Goal: Task Accomplishment & Management: Complete application form

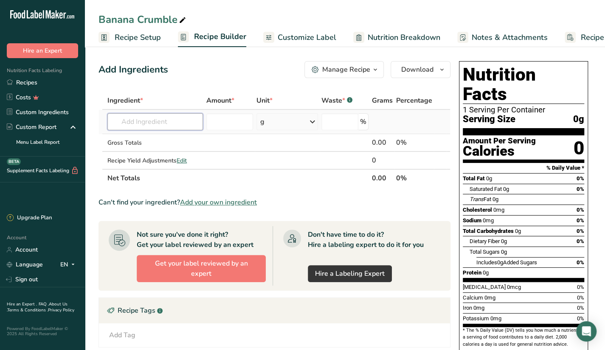
click at [174, 118] on input "text" at bounding box center [155, 121] width 96 height 17
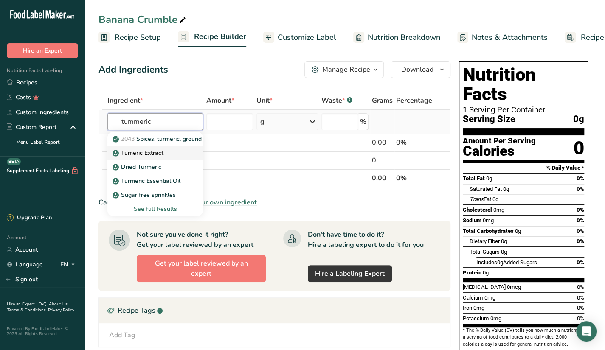
type input "tummeric"
click at [160, 154] on p "Tumeric Extract" at bounding box center [138, 153] width 49 height 9
type input "Tumeric Extract"
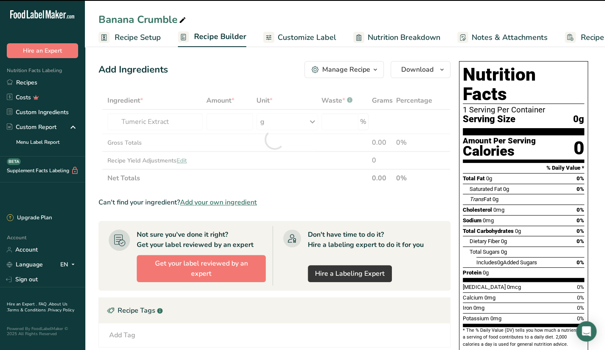
type input "0"
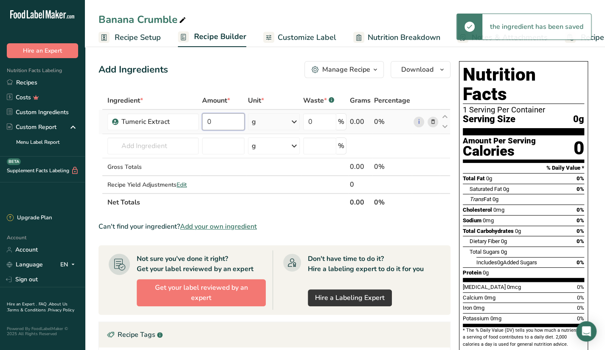
click at [214, 126] on input "0" at bounding box center [223, 121] width 42 height 17
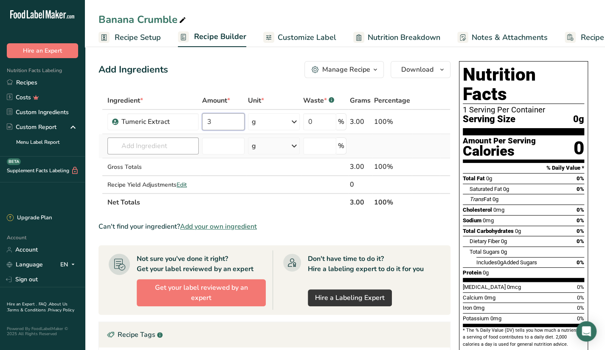
type input "3"
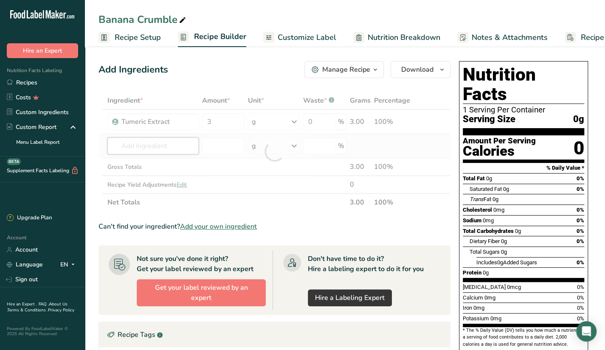
click at [191, 141] on div "Ingredient * Amount * Unit * Waste * .a-a{fill:#347362;}.b-a{fill:#fff;} Grams …" at bounding box center [275, 152] width 352 height 120
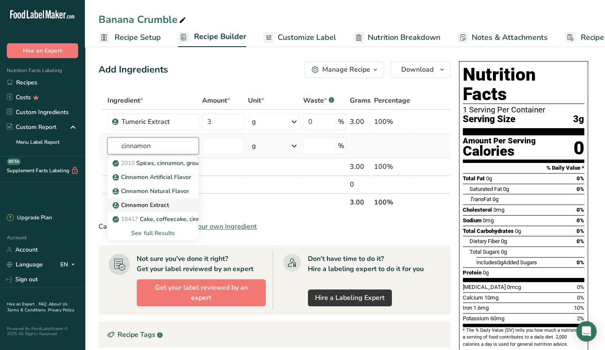
type input "cinnamon"
click at [185, 206] on link "Cinnamon Extract" at bounding box center [152, 205] width 91 height 14
type input "Cinnamon Extract"
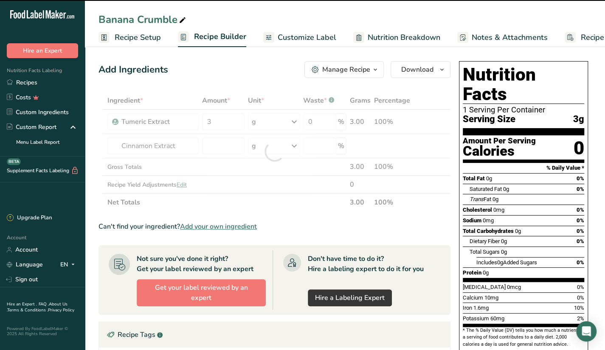
type input "0"
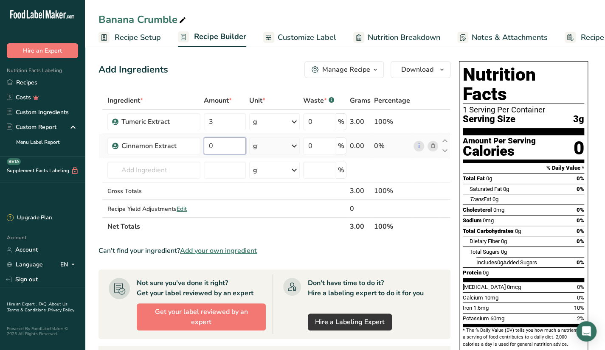
click at [212, 147] on input "0" at bounding box center [225, 146] width 42 height 17
type input "3"
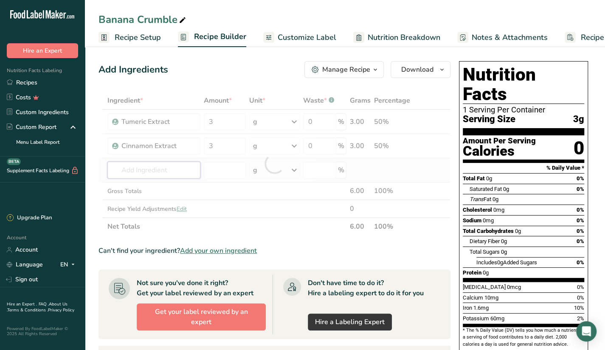
click at [181, 167] on div "Ingredient * Amount * Unit * Waste * .a-a{fill:#347362;}.b-a{fill:#fff;} Grams …" at bounding box center [275, 164] width 352 height 144
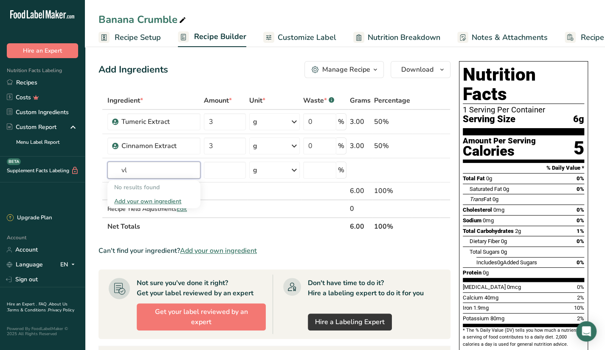
type input "v"
click at [147, 169] on input "black papper" at bounding box center [153, 170] width 93 height 17
type input "black pepper"
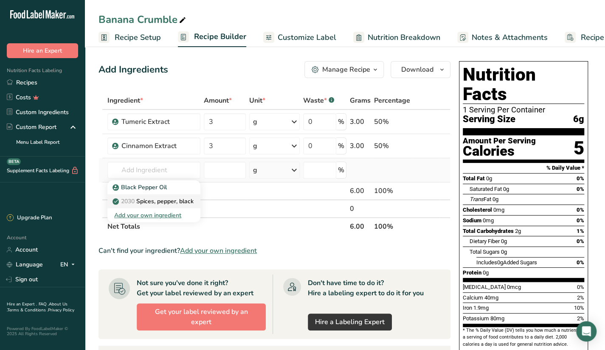
click at [184, 200] on p "2030 Spices, pepper, black" at bounding box center [153, 201] width 79 height 9
type input "Spices, pepper, black"
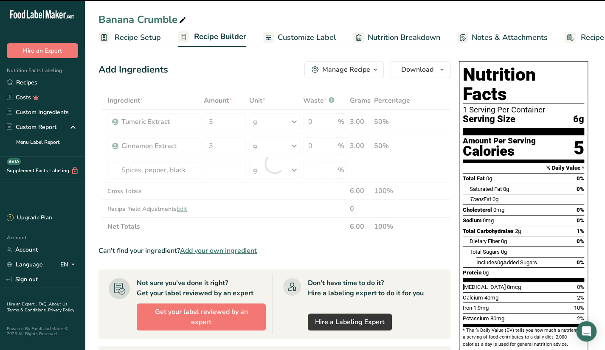
type input "0"
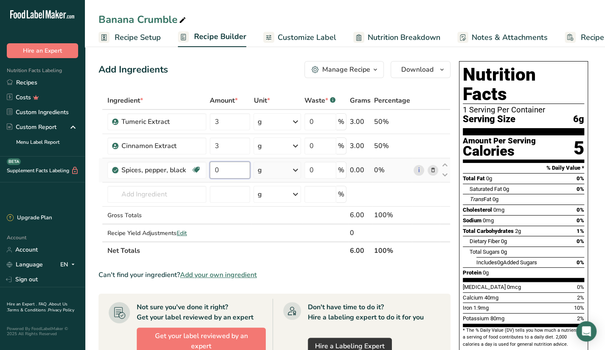
click at [232, 172] on input "0" at bounding box center [230, 170] width 41 height 17
type input "3"
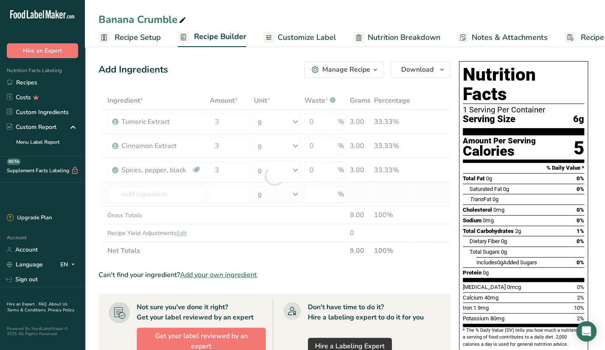
click at [189, 183] on div "Ingredient * Amount * Unit * Waste * .a-a{fill:#347362;}.b-a{fill:#fff;} Grams …" at bounding box center [275, 176] width 352 height 168
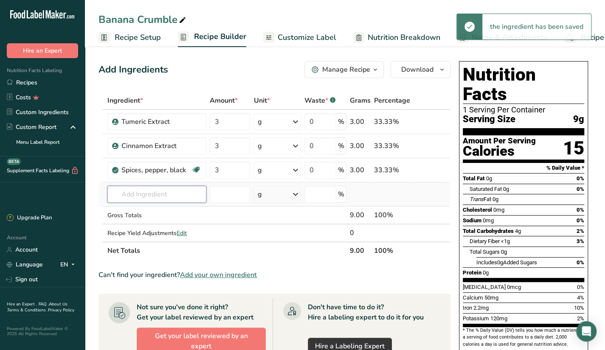
click at [181, 197] on input "text" at bounding box center [156, 194] width 99 height 17
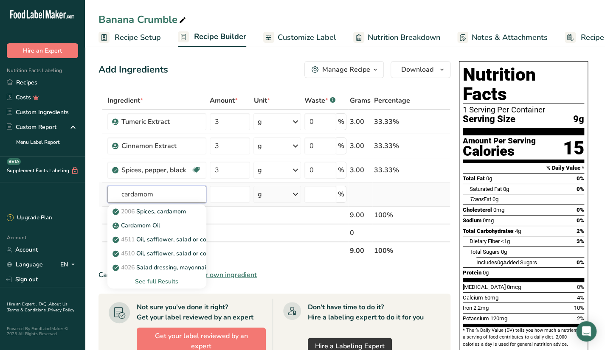
type input "cardamom"
click at [139, 281] on div "See full Results" at bounding box center [156, 281] width 85 height 9
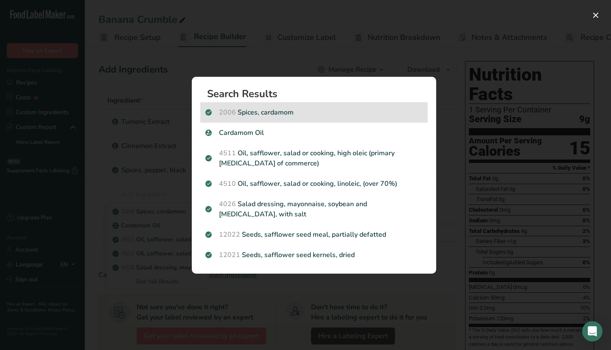
click at [320, 113] on p "2006 Spices, cardamom" at bounding box center [314, 112] width 217 height 10
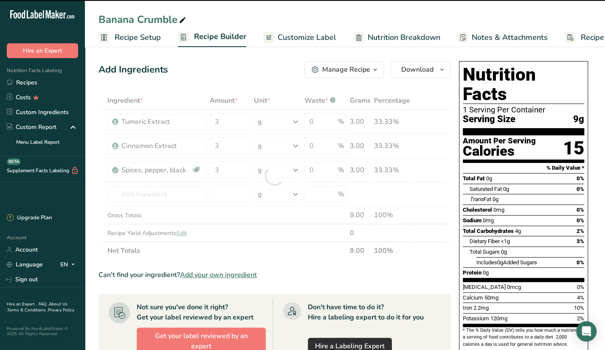
type input "0"
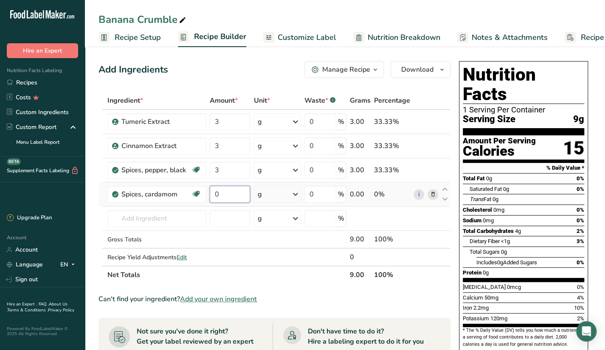
click at [223, 197] on input "0" at bounding box center [230, 194] width 41 height 17
type input "3"
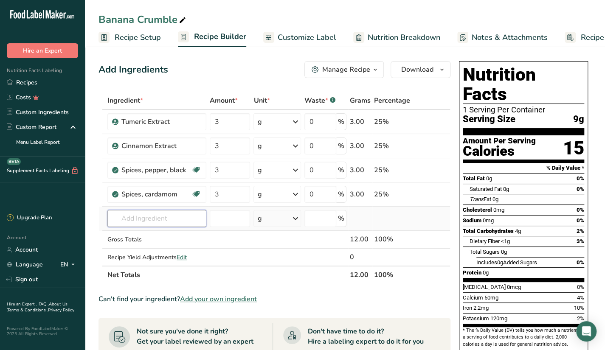
click at [189, 209] on div "Ingredient * Amount * Unit * Waste * .a-a{fill:#347362;}.b-a{fill:#fff;} Grams …" at bounding box center [275, 188] width 352 height 192
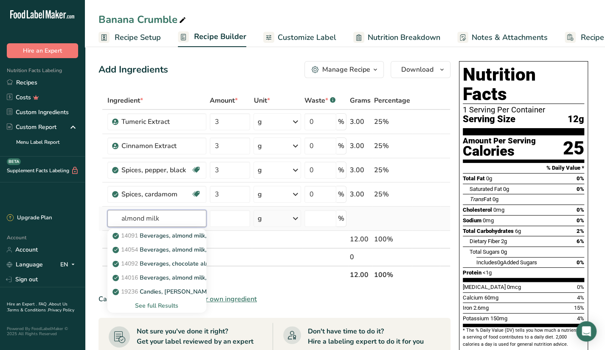
type input "almond milk"
click at [148, 302] on div "See full Results" at bounding box center [156, 305] width 85 height 9
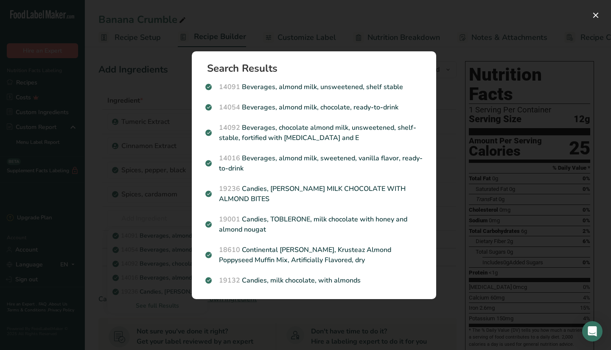
click at [459, 218] on div "Search results modal" at bounding box center [305, 175] width 611 height 350
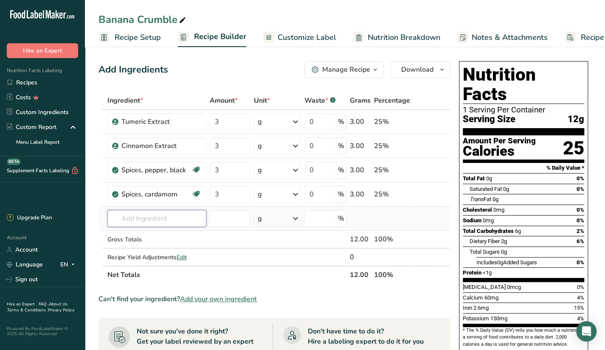
click at [180, 214] on input "text" at bounding box center [156, 218] width 99 height 17
type input "cashew milk"
click at [155, 234] on p "Cashew Milk" at bounding box center [135, 235] width 42 height 9
type input "Cashew Milk"
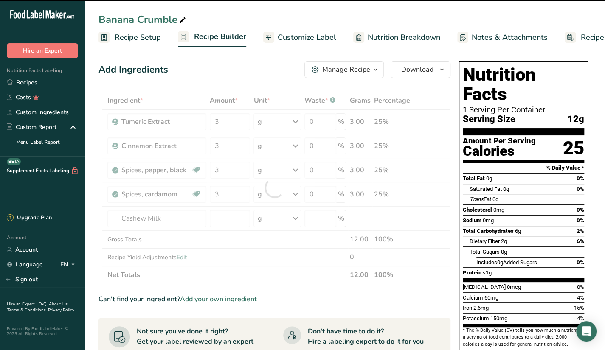
type input "0"
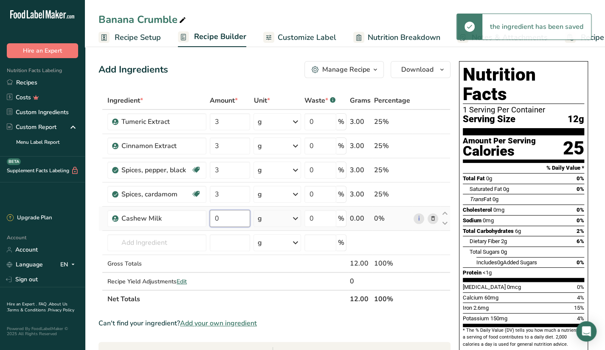
click at [239, 214] on input "0" at bounding box center [230, 218] width 41 height 17
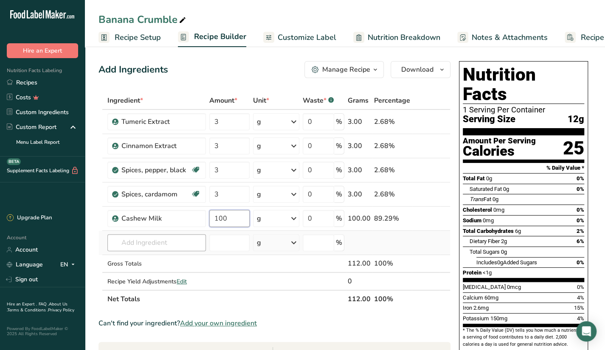
type input "100"
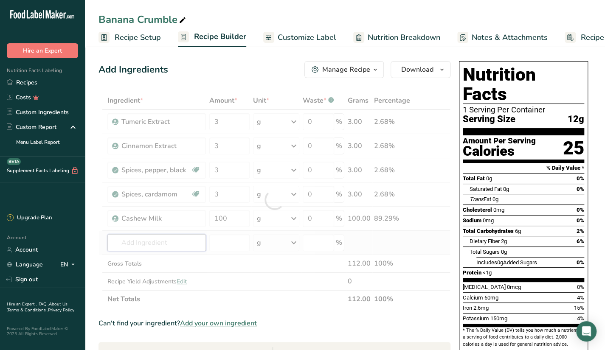
click at [164, 244] on div "Ingredient * Amount * Unit * Waste * .a-a{fill:#347362;}.b-a{fill:#fff;} Grams …" at bounding box center [275, 200] width 352 height 217
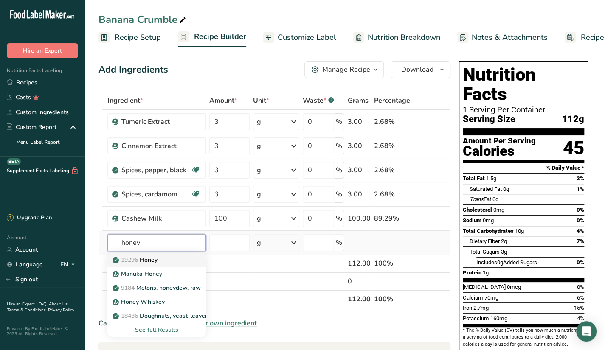
type input "honey"
click at [175, 258] on div "19296 Honey" at bounding box center [149, 260] width 71 height 9
type input "Honey"
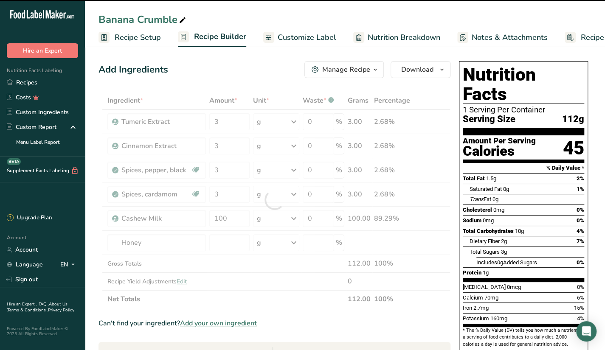
type input "0"
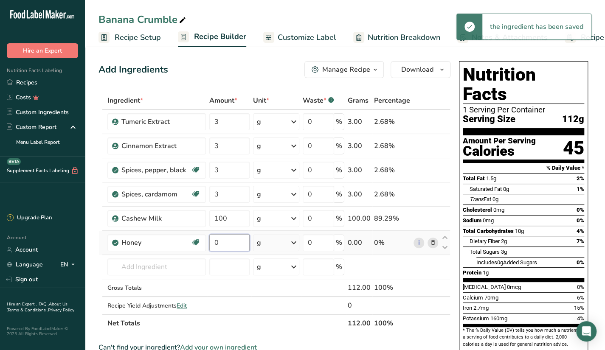
click at [240, 243] on input "0" at bounding box center [229, 242] width 40 height 17
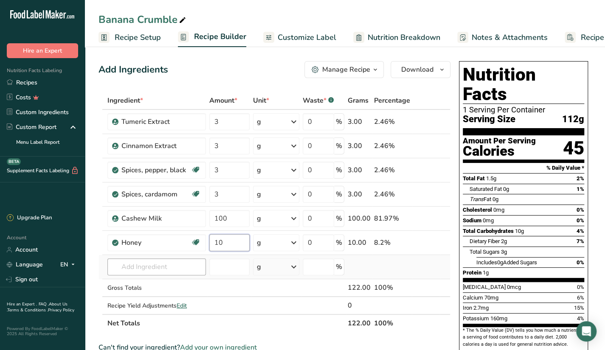
type input "10"
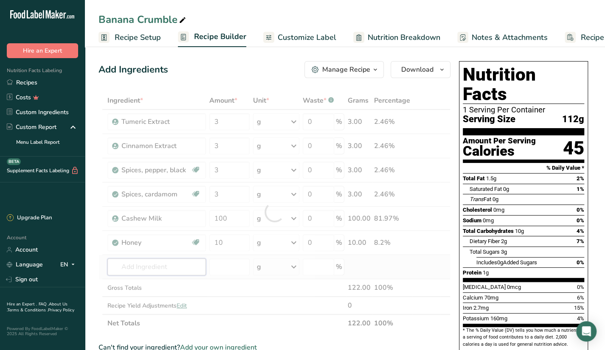
click at [193, 264] on div "Ingredient * Amount * Unit * Waste * .a-a{fill:#347362;}.b-a{fill:#fff;} Grams …" at bounding box center [275, 212] width 352 height 241
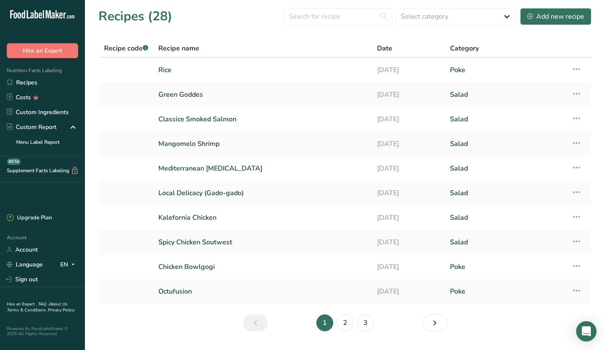
click at [547, 17] on div "Add new recipe" at bounding box center [555, 16] width 57 height 10
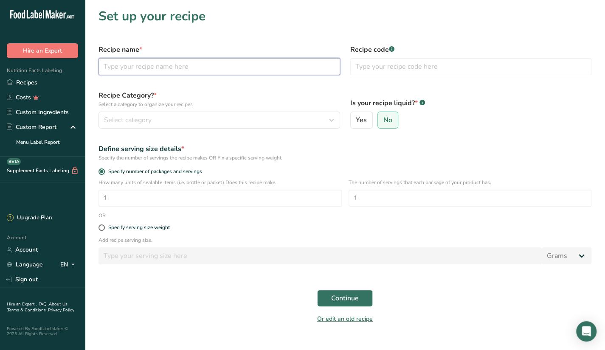
click at [156, 73] on input "text" at bounding box center [220, 66] width 242 height 17
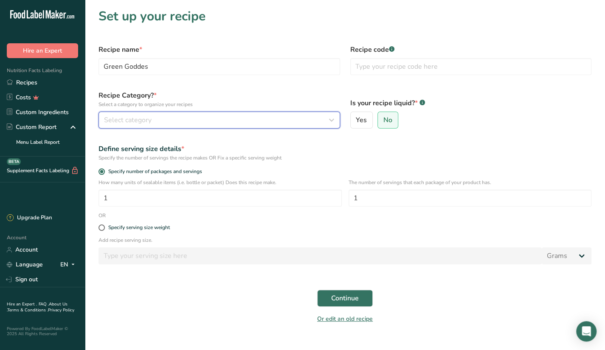
click at [148, 127] on button "Select category" at bounding box center [220, 120] width 242 height 17
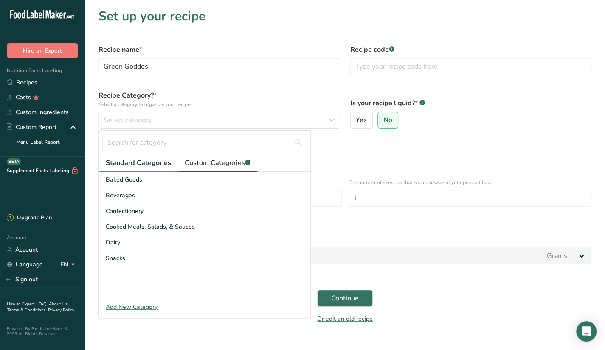
click at [200, 163] on span "Custom Categories .a-a{fill:#347362;}.b-a{fill:#fff;}" at bounding box center [218, 163] width 66 height 10
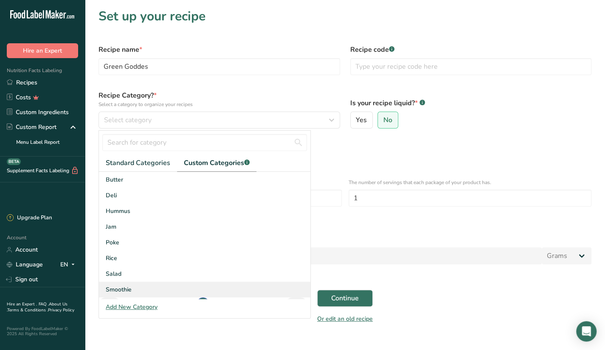
click at [121, 288] on span "Smoothie" at bounding box center [119, 289] width 26 height 9
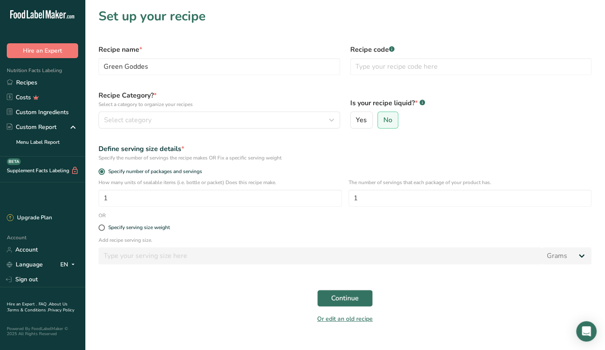
scroll to position [14, 0]
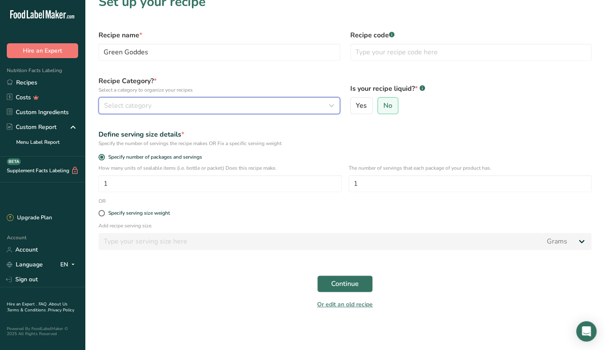
click at [291, 102] on div "Select category" at bounding box center [216, 106] width 225 height 10
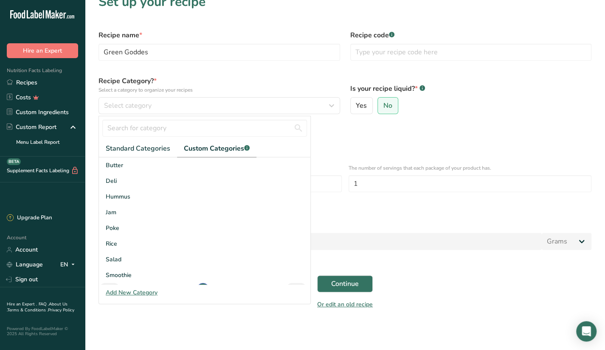
click at [233, 152] on span "Custom Categories .a-a{fill:#347362;}.b-a{fill:#fff;}" at bounding box center [217, 149] width 66 height 10
click at [226, 147] on span "Custom Categories .a-a{fill:#347362;}.b-a{fill:#fff;}" at bounding box center [217, 149] width 66 height 10
click at [123, 271] on span "Smoothie" at bounding box center [119, 275] width 26 height 9
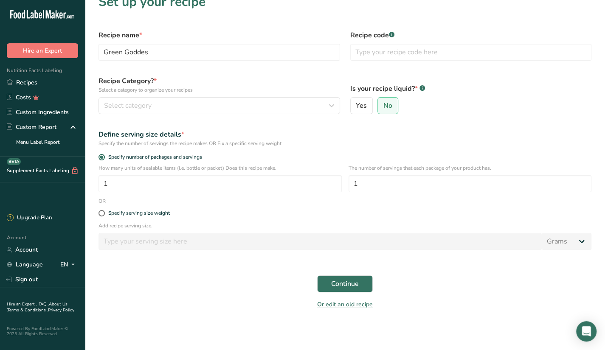
scroll to position [0, 0]
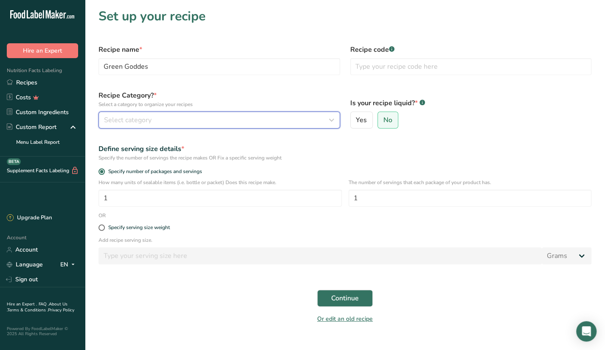
click at [154, 117] on div "Select category" at bounding box center [216, 120] width 225 height 10
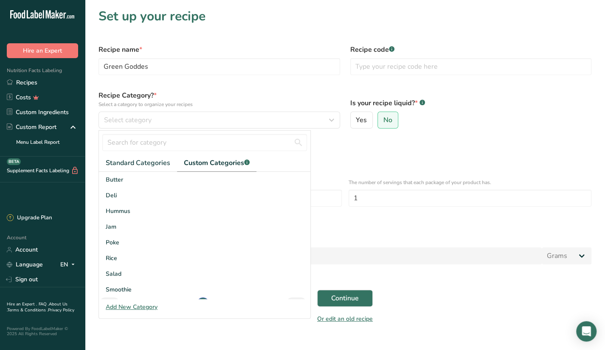
click at [209, 158] on span "Custom Categories .a-a{fill:#347362;}.b-a{fill:#fff;}" at bounding box center [217, 163] width 66 height 10
click at [117, 288] on span "Smoothie" at bounding box center [119, 289] width 26 height 9
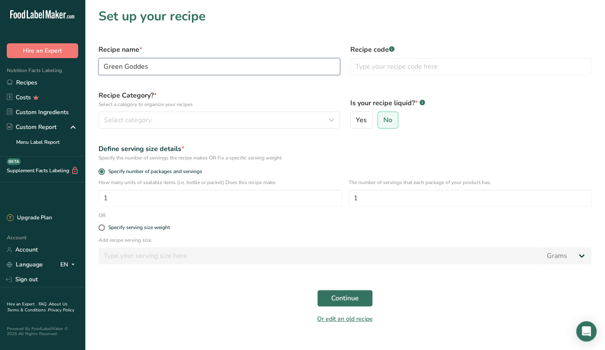
click at [196, 65] on input "Green Goddes" at bounding box center [220, 66] width 242 height 17
type input "Green Goddes"
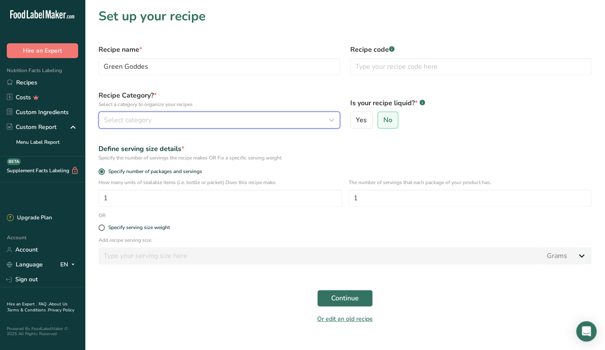
click at [156, 121] on div "Select category" at bounding box center [216, 120] width 225 height 10
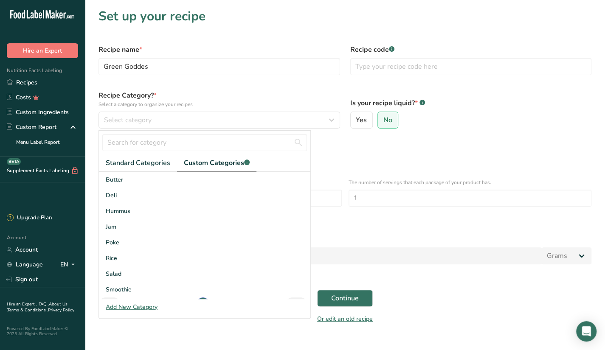
click at [200, 166] on span "Custom Categories .a-a{fill:#347362;}.b-a{fill:#fff;}" at bounding box center [217, 163] width 66 height 10
click at [197, 166] on span "Custom Categories .a-a{fill:#347362;}.b-a{fill:#fff;}" at bounding box center [217, 163] width 66 height 10
click at [203, 148] on input "text" at bounding box center [204, 142] width 205 height 17
click at [115, 293] on span "Smoothie" at bounding box center [119, 289] width 26 height 9
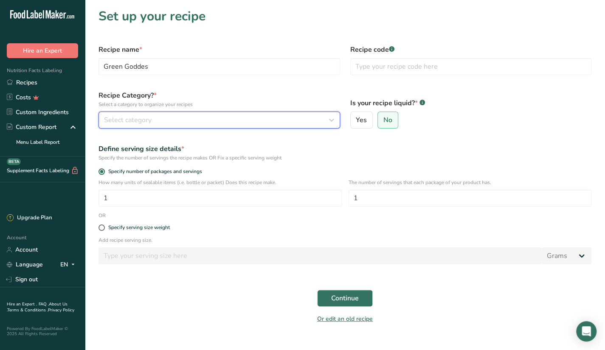
click at [156, 113] on button "Select category" at bounding box center [220, 120] width 242 height 17
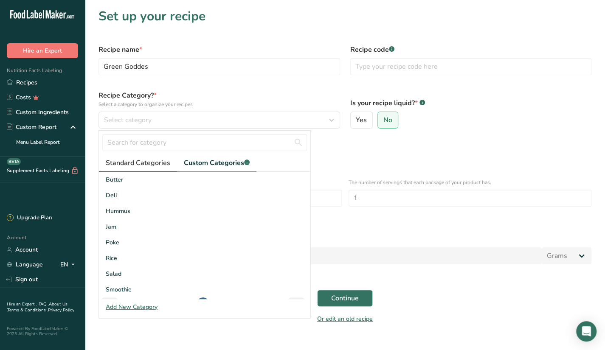
click at [111, 163] on span "Standard Categories" at bounding box center [138, 163] width 65 height 10
click at [209, 159] on span "Custom Categories .a-a{fill:#347362;}.b-a{fill:#fff;}" at bounding box center [218, 163] width 66 height 10
click at [130, 284] on div "Smoothie" at bounding box center [204, 290] width 211 height 16
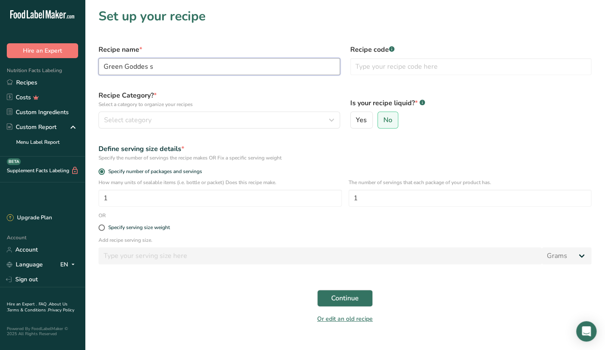
click at [161, 62] on input "Green Goddes s" at bounding box center [220, 66] width 242 height 17
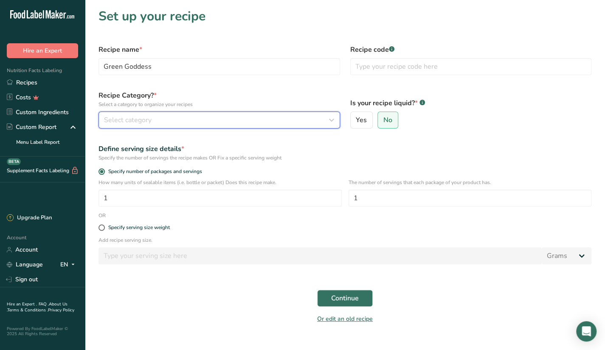
click at [145, 113] on button "Select category" at bounding box center [220, 120] width 242 height 17
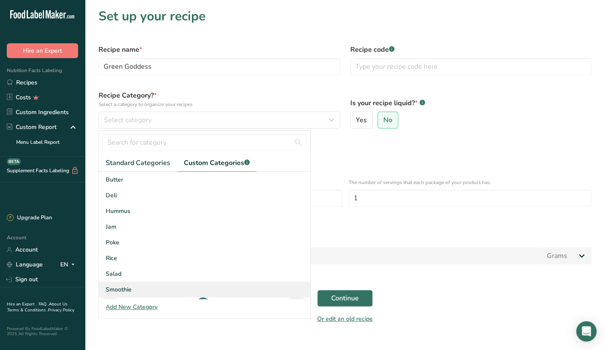
click at [111, 293] on span "Smoothie" at bounding box center [119, 289] width 26 height 9
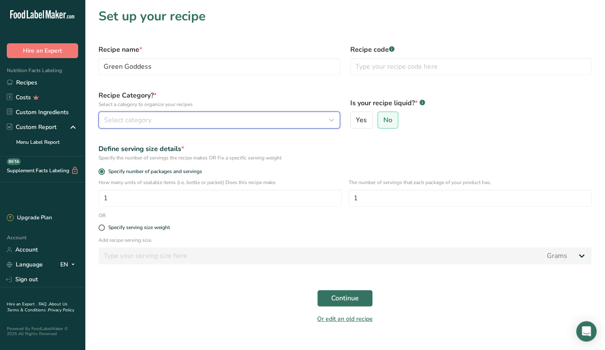
click at [182, 115] on div "Select category" at bounding box center [216, 120] width 225 height 10
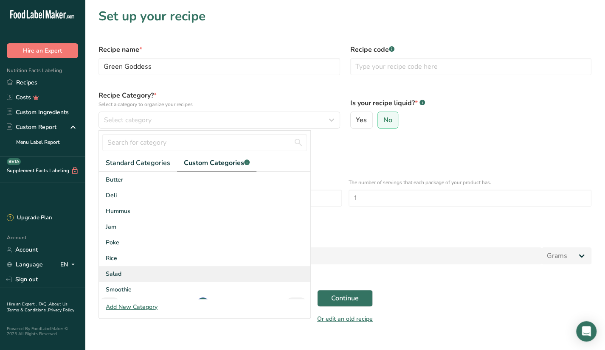
click at [145, 280] on div "Salad" at bounding box center [204, 274] width 211 height 16
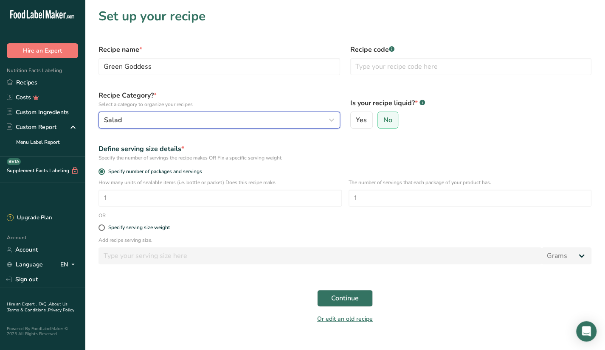
click at [156, 122] on div "Salad" at bounding box center [216, 120] width 225 height 10
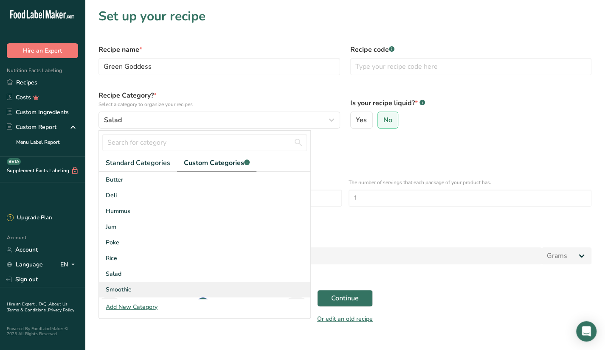
click at [122, 290] on span "Smoothie" at bounding box center [119, 289] width 26 height 9
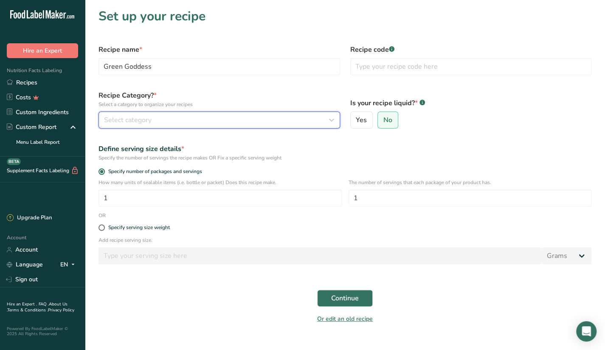
click at [155, 115] on div "Select category" at bounding box center [216, 120] width 225 height 10
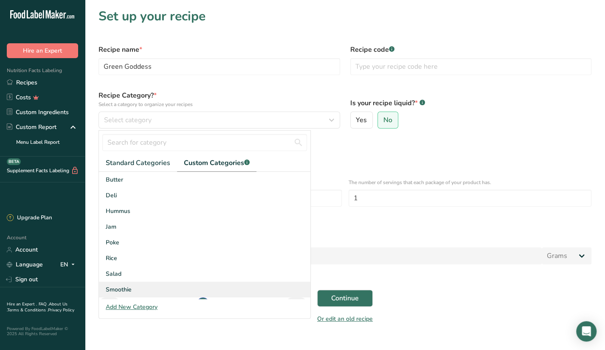
click at [121, 282] on div "Smoothie" at bounding box center [204, 290] width 211 height 16
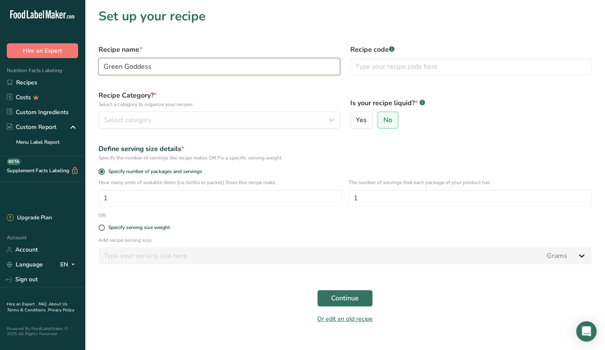
click at [181, 72] on input "Green Goddess" at bounding box center [220, 66] width 242 height 17
paste input "The O.G. Protein"
type input "The O.G. Protein"
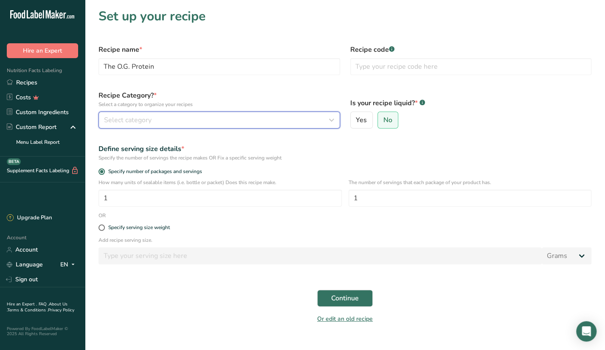
click at [144, 120] on span "Select category" at bounding box center [128, 120] width 48 height 10
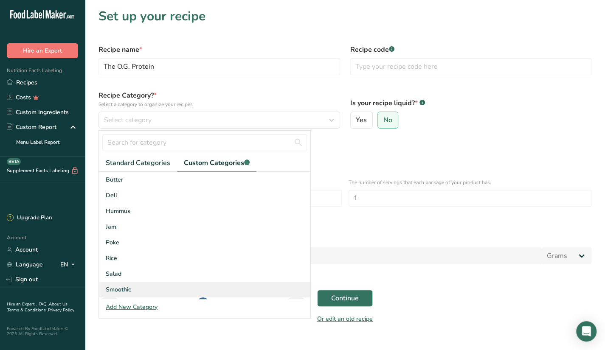
click at [116, 287] on span "Smoothie" at bounding box center [119, 289] width 26 height 9
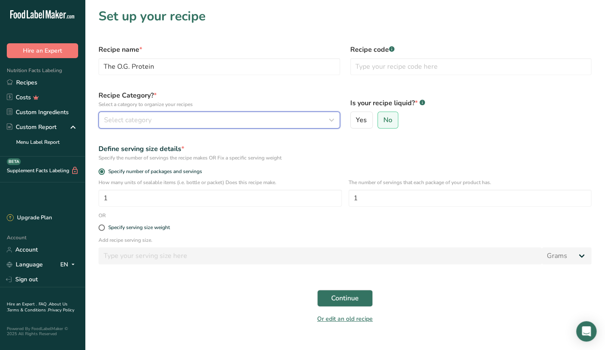
click at [228, 121] on div "Select category" at bounding box center [216, 120] width 225 height 10
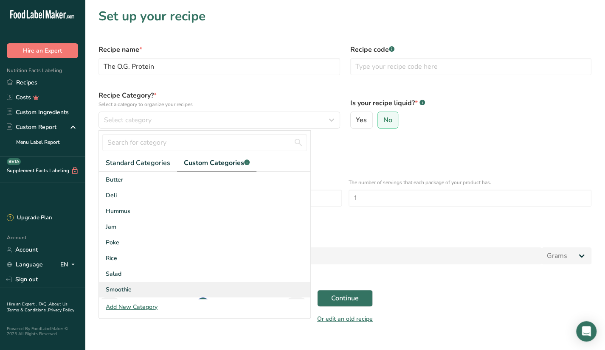
click at [162, 288] on div "Smoothie" at bounding box center [204, 290] width 211 height 16
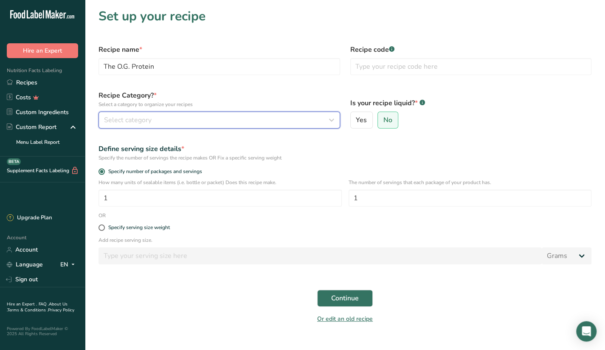
click at [150, 124] on span "Select category" at bounding box center [128, 120] width 48 height 10
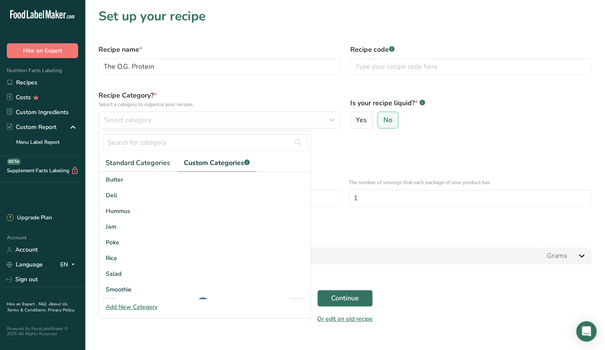
click at [139, 305] on div "Add New Category" at bounding box center [204, 307] width 211 height 9
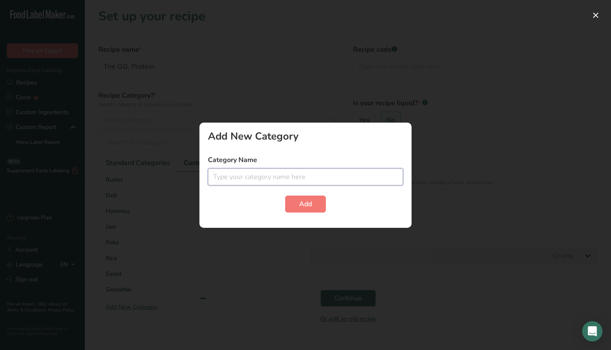
click at [231, 177] on input "text" at bounding box center [305, 177] width 195 height 17
type input "Smoothie"
click at [285, 196] on button "Add" at bounding box center [305, 204] width 41 height 17
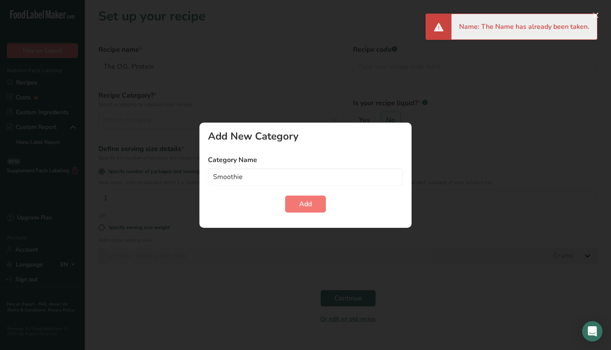
click at [222, 70] on div at bounding box center [305, 175] width 611 height 350
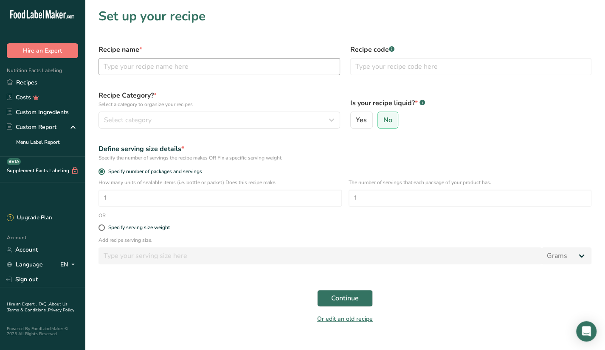
drag, startPoint x: 124, startPoint y: 77, endPoint x: 129, endPoint y: 63, distance: 14.8
click at [129, 63] on div "Recipe name *" at bounding box center [219, 59] width 252 height 41
click at [129, 63] on input "text" at bounding box center [220, 66] width 242 height 17
type input "Green Goddes"
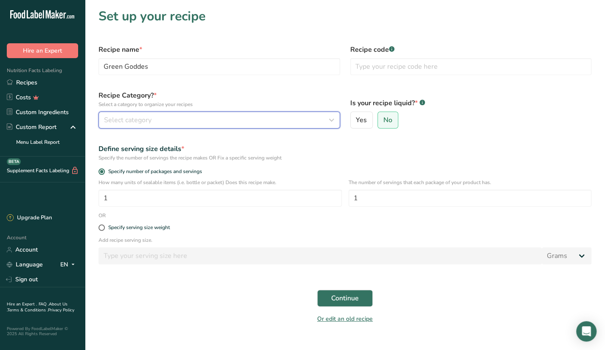
click at [149, 122] on span "Select category" at bounding box center [128, 120] width 48 height 10
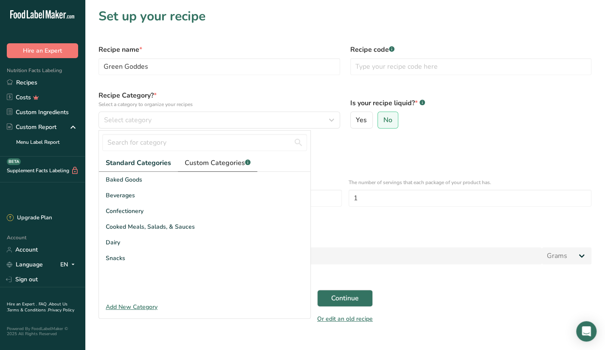
click at [201, 166] on span "Custom Categories .a-a{fill:#347362;}.b-a{fill:#fff;}" at bounding box center [218, 163] width 66 height 10
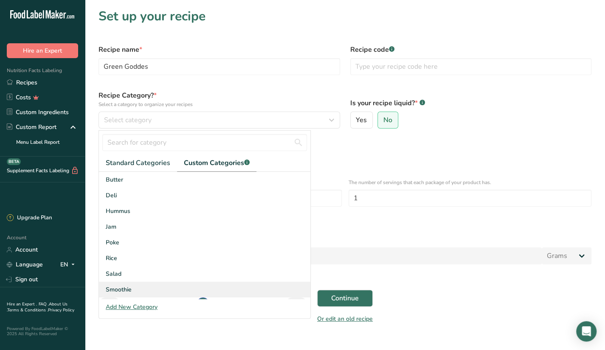
click at [114, 287] on span "Smoothie" at bounding box center [119, 289] width 26 height 9
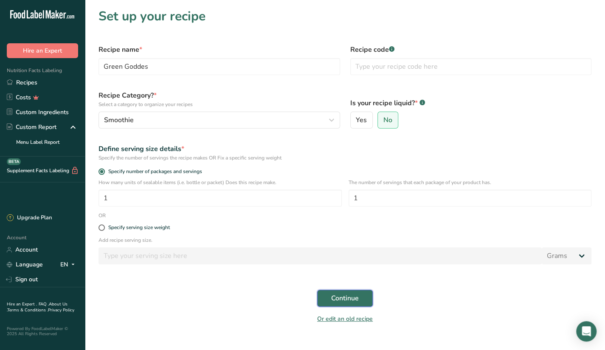
click at [350, 301] on span "Continue" at bounding box center [345, 298] width 28 height 10
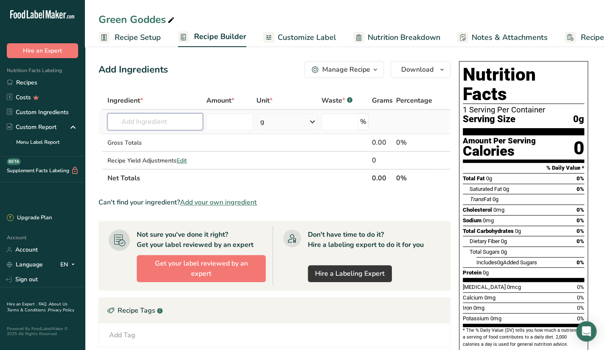
click at [176, 126] on input "text" at bounding box center [155, 121] width 96 height 17
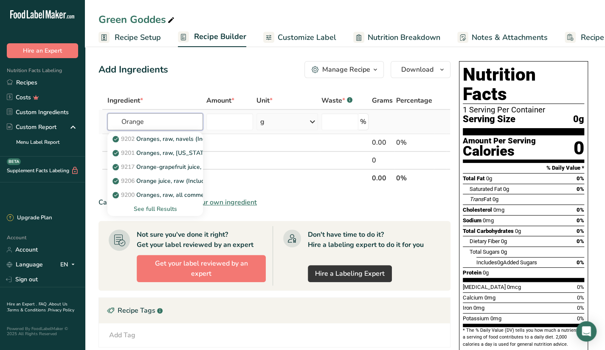
type input "Orange"
click at [138, 208] on div "See full Results" at bounding box center [155, 209] width 82 height 9
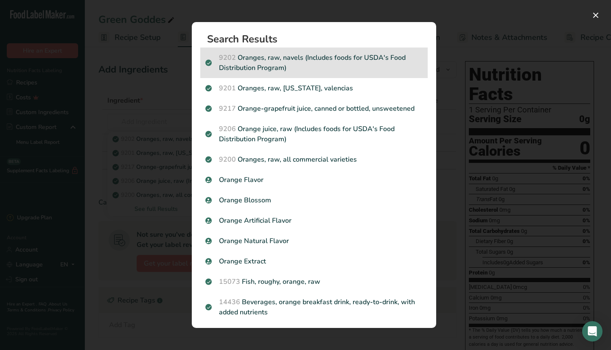
click at [355, 53] on p "9202 Oranges, raw, navels (Includes foods for USDA's Food Distribution Program)" at bounding box center [314, 63] width 217 height 20
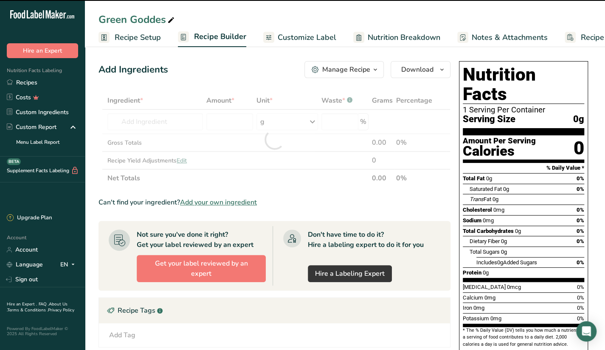
type input "0"
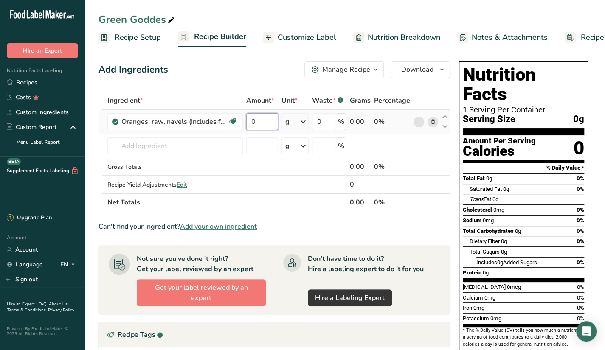
click at [262, 121] on input "0" at bounding box center [262, 121] width 32 height 17
type input "80"
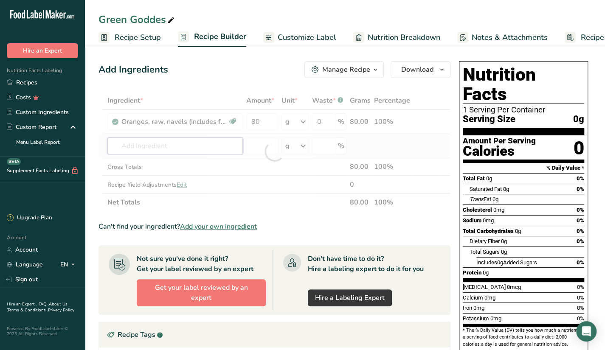
click at [214, 144] on div "Ingredient * Amount * Unit * Waste * .a-a{fill:#347362;}.b-a{fill:#fff;} Grams …" at bounding box center [275, 152] width 352 height 120
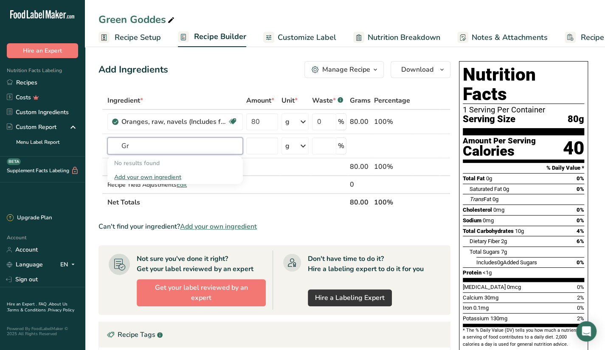
type input "G"
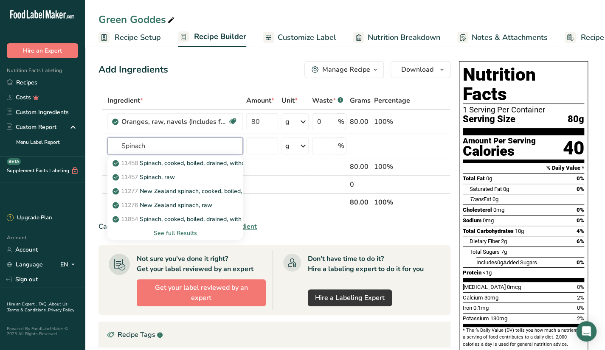
type input "Spinach"
click at [190, 175] on div "11457 Spinach, raw" at bounding box center [168, 177] width 108 height 9
type input "Spinach, raw"
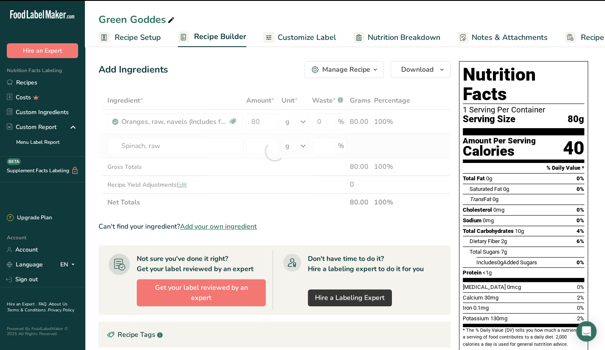
type input "0"
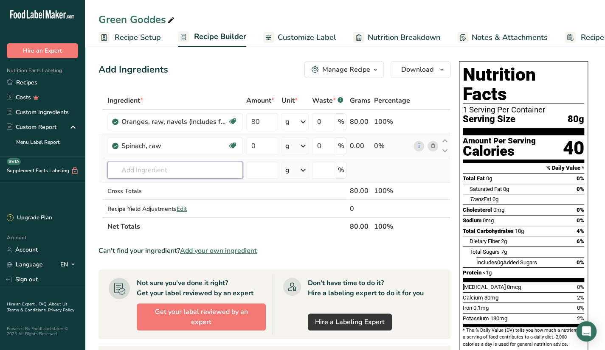
click at [127, 177] on input "text" at bounding box center [174, 170] width 135 height 17
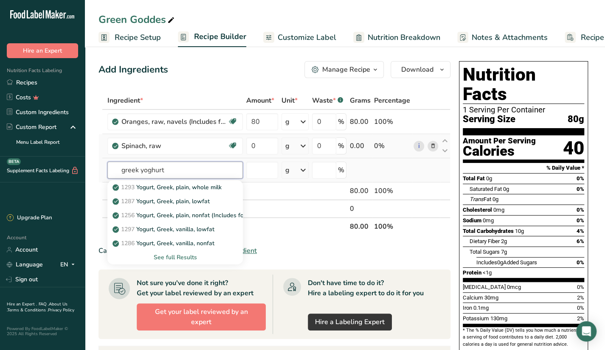
type input "greek yoghurt"
click at [176, 257] on div "See full Results" at bounding box center [175, 257] width 122 height 9
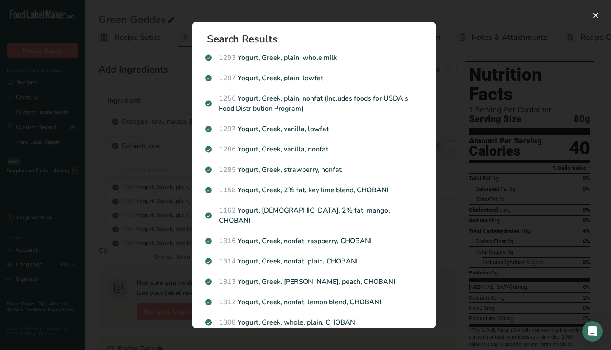
click at [152, 195] on div "Search results modal" at bounding box center [305, 175] width 611 height 350
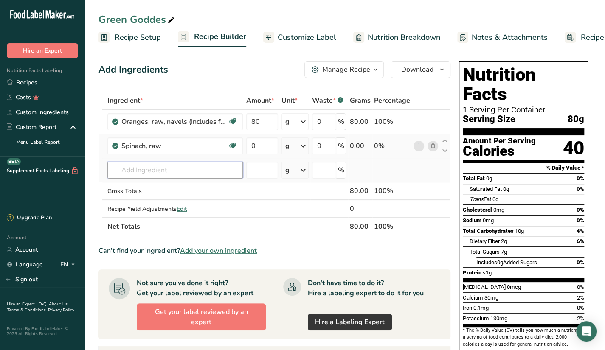
click at [161, 162] on input "text" at bounding box center [174, 170] width 135 height 17
type input "sea [PERSON_NAME]"
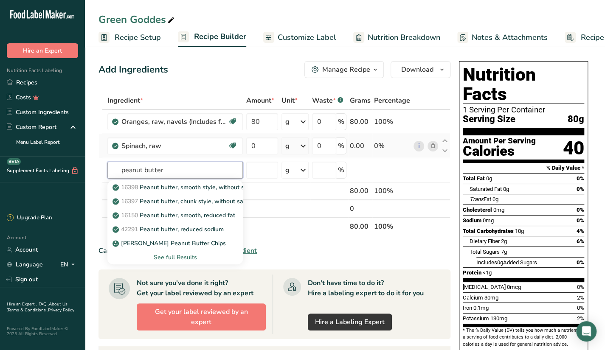
type input "peanut butter"
